Goal: Task Accomplishment & Management: Manage account settings

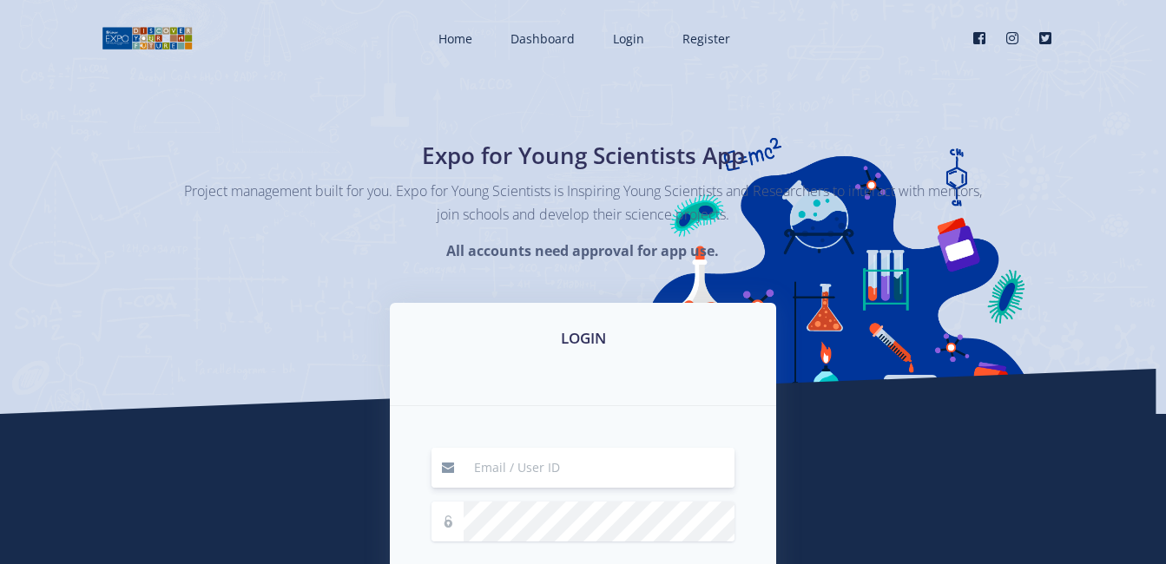
scroll to position [174, 0]
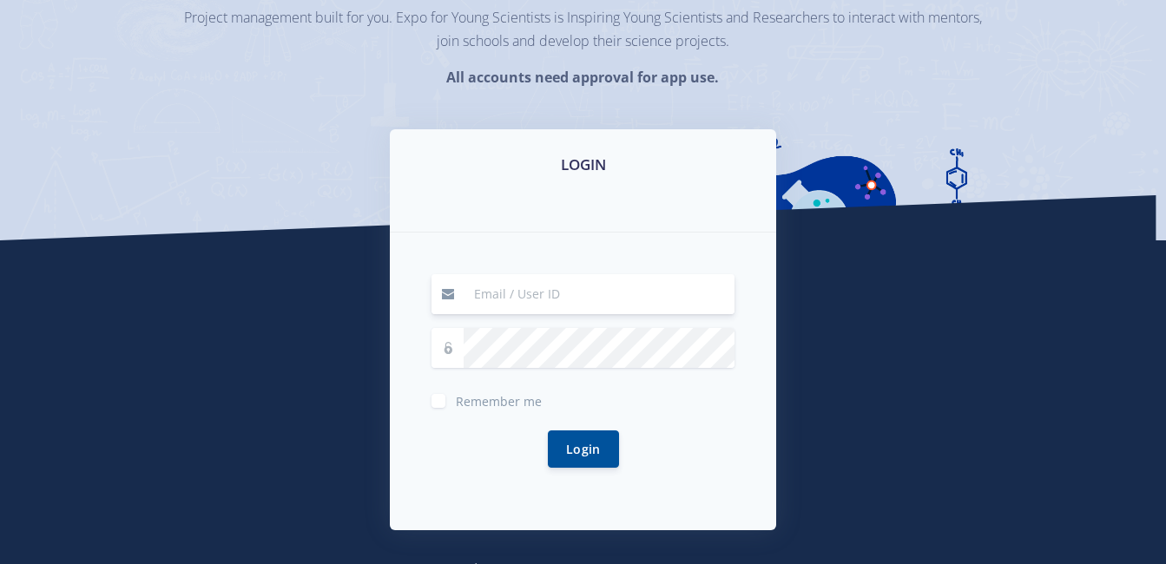
type input "[EMAIL_ADDRESS][DOMAIN_NAME]"
click at [456, 404] on label "Remember me" at bounding box center [499, 398] width 86 height 14
click at [456, 400] on input "Remember me" at bounding box center [461, 394] width 11 height 11
checkbox input "true"
drag, startPoint x: 605, startPoint y: 450, endPoint x: 595, endPoint y: 464, distance: 17.6
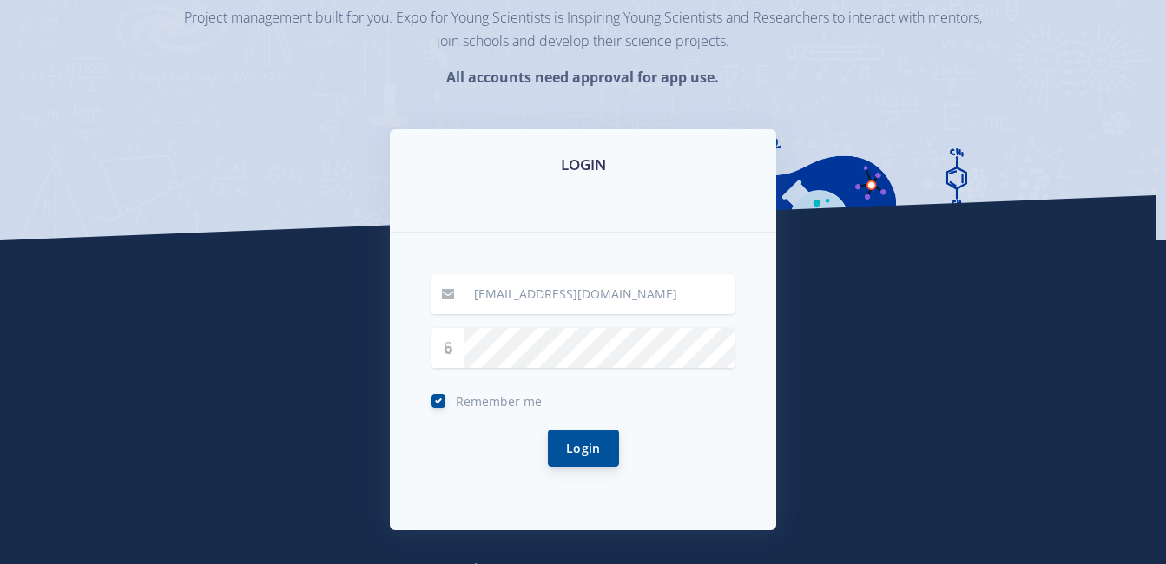
click at [605, 450] on button "Login" at bounding box center [583, 448] width 71 height 37
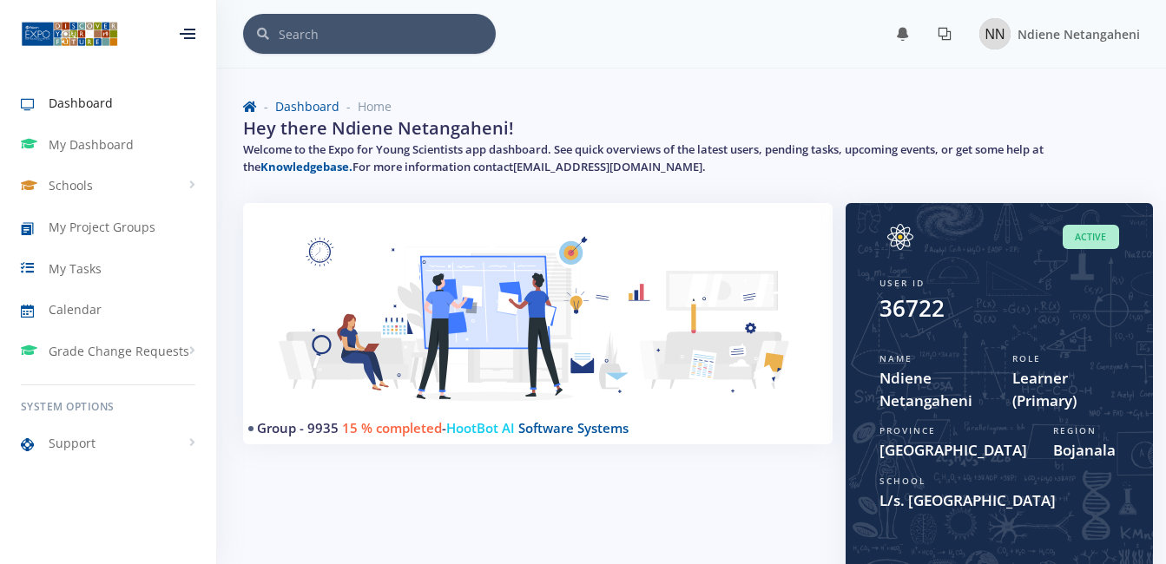
click at [937, 36] on link at bounding box center [945, 34] width 42 height 28
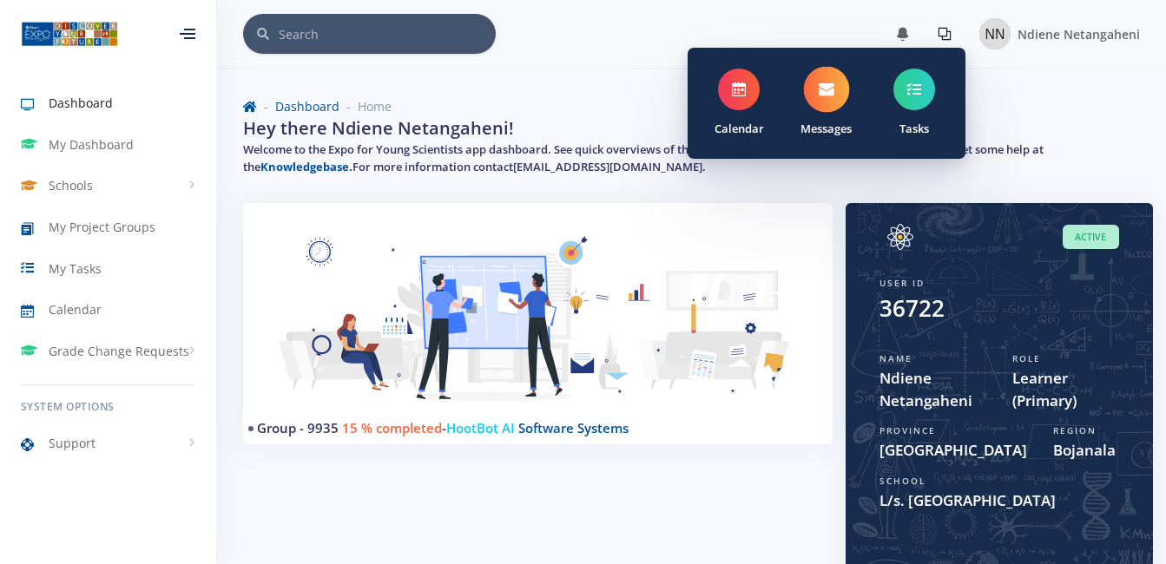
click at [838, 95] on span at bounding box center [827, 90] width 46 height 46
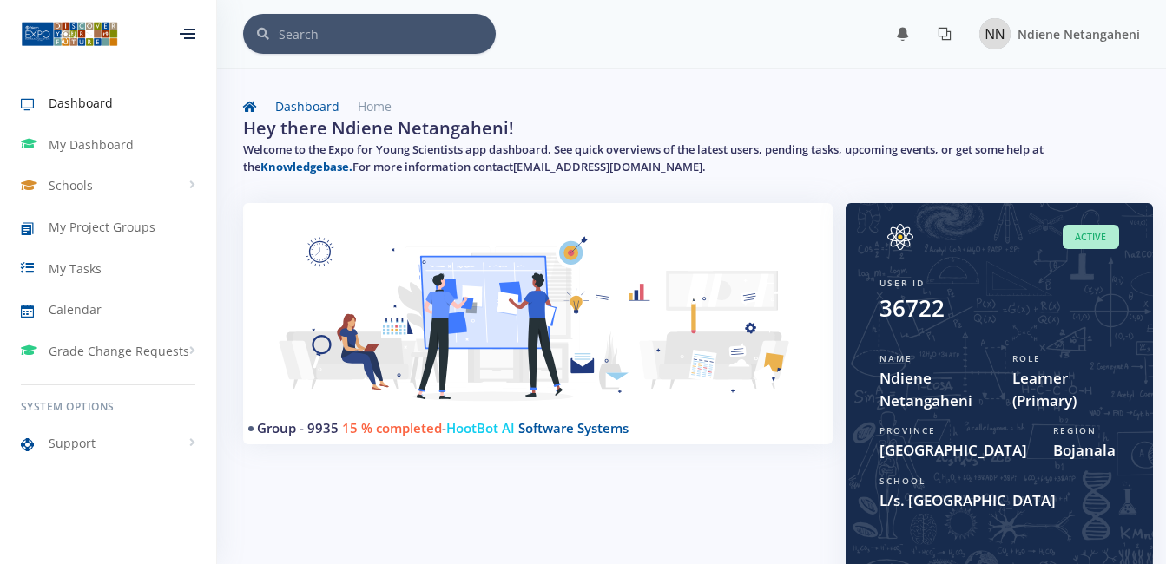
click at [949, 41] on link at bounding box center [945, 34] width 42 height 28
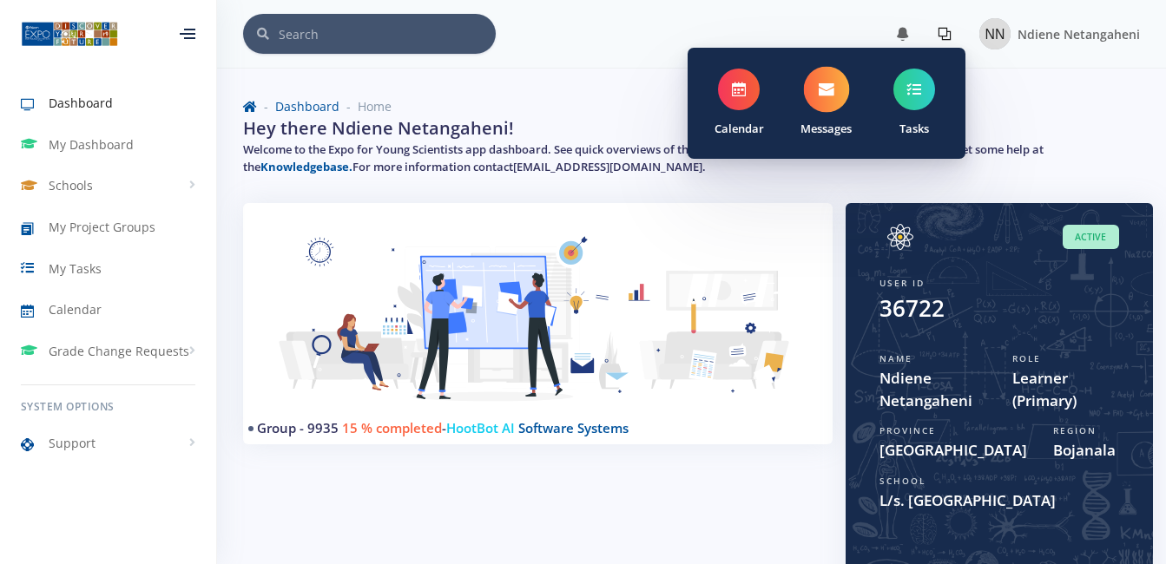
click at [827, 104] on span at bounding box center [827, 90] width 46 height 46
